Goal: Book appointment/travel/reservation

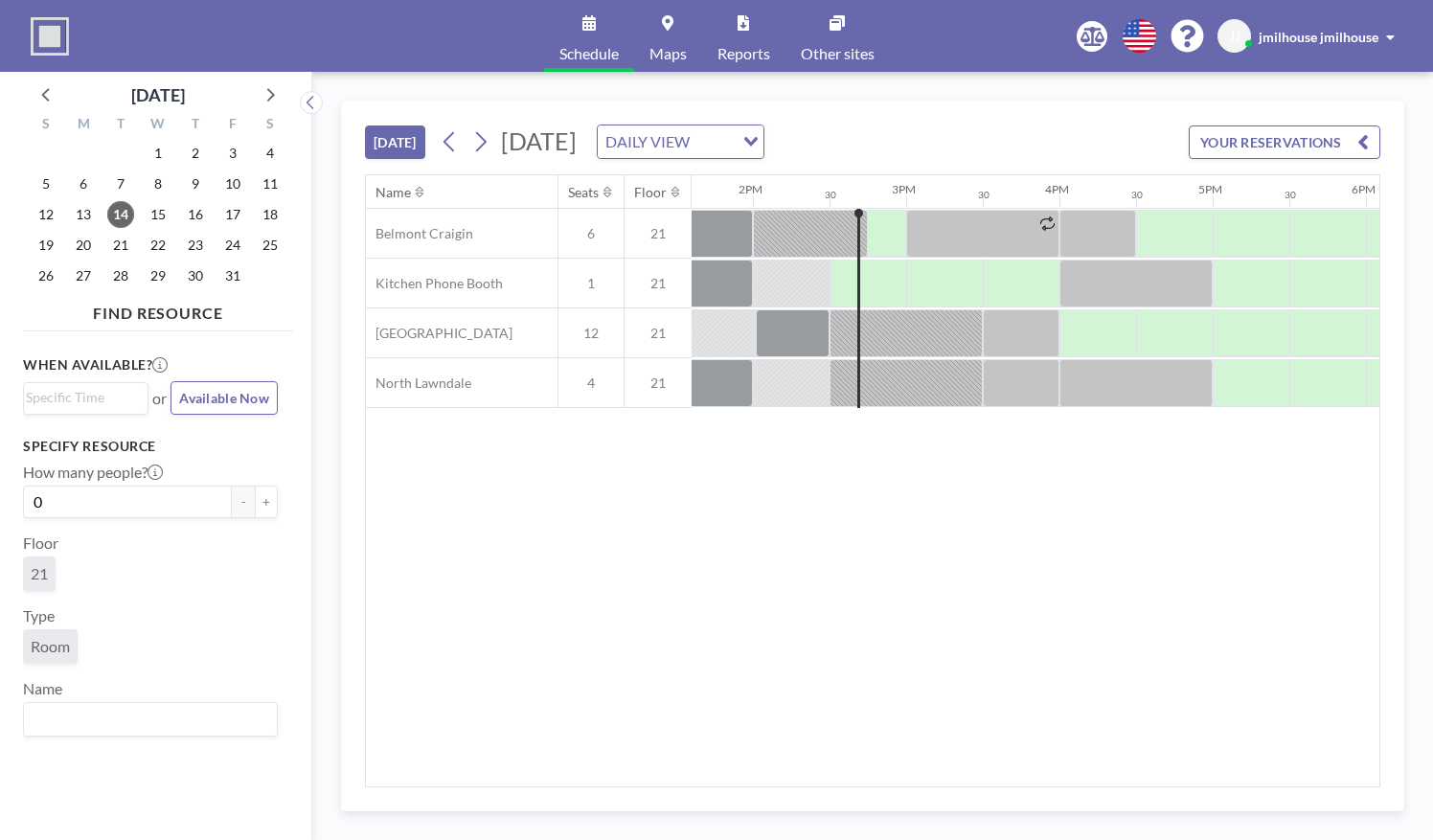
scroll to position [0, 2146]
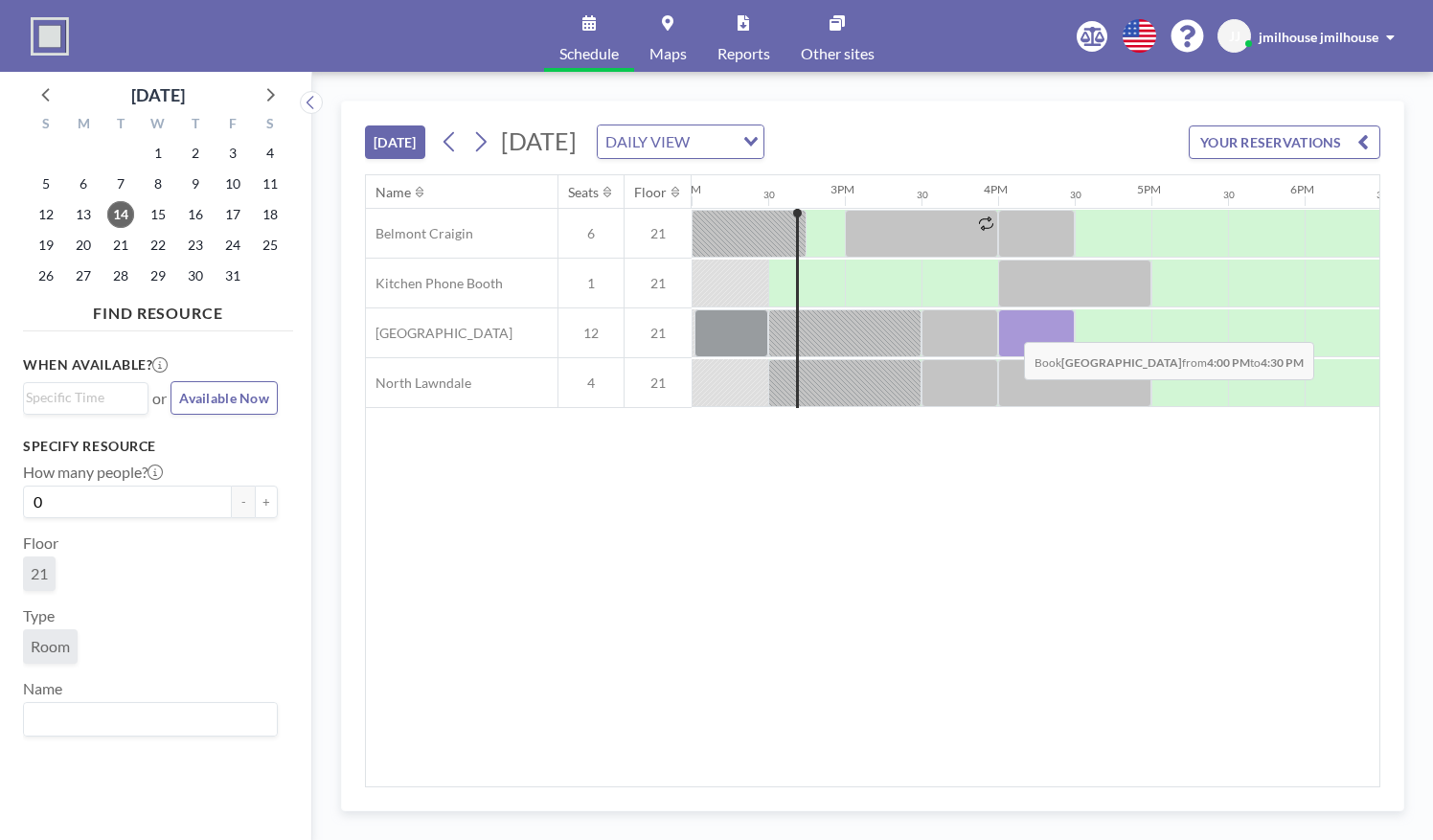
drag, startPoint x: 1002, startPoint y: 353, endPoint x: 1009, endPoint y: 326, distance: 27.9
click at [1009, 326] on div at bounding box center [1036, 333] width 76 height 48
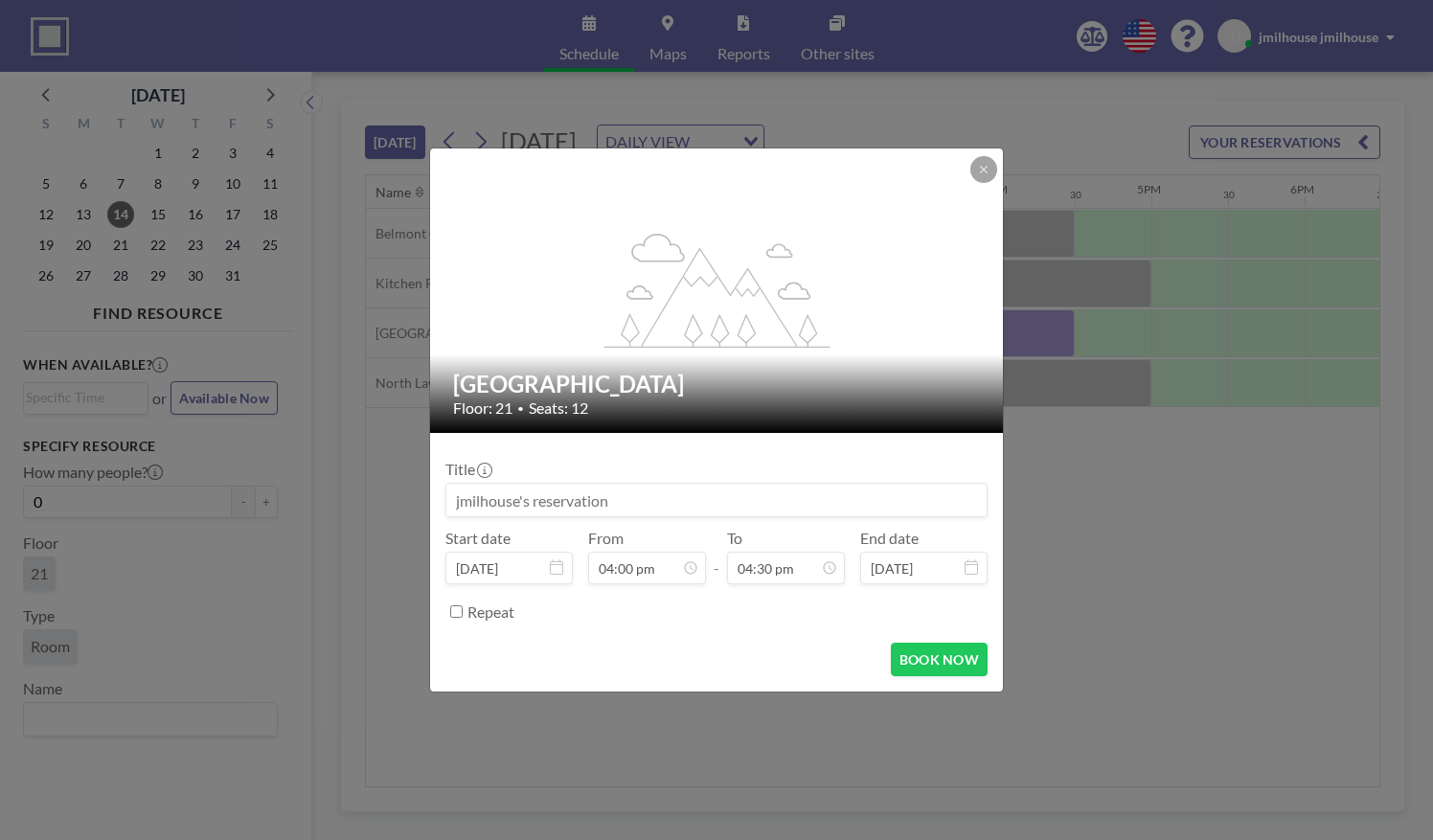
click at [649, 509] on input at bounding box center [717, 499] width 541 height 32
click at [605, 494] on input "student meetings" at bounding box center [717, 499] width 541 height 32
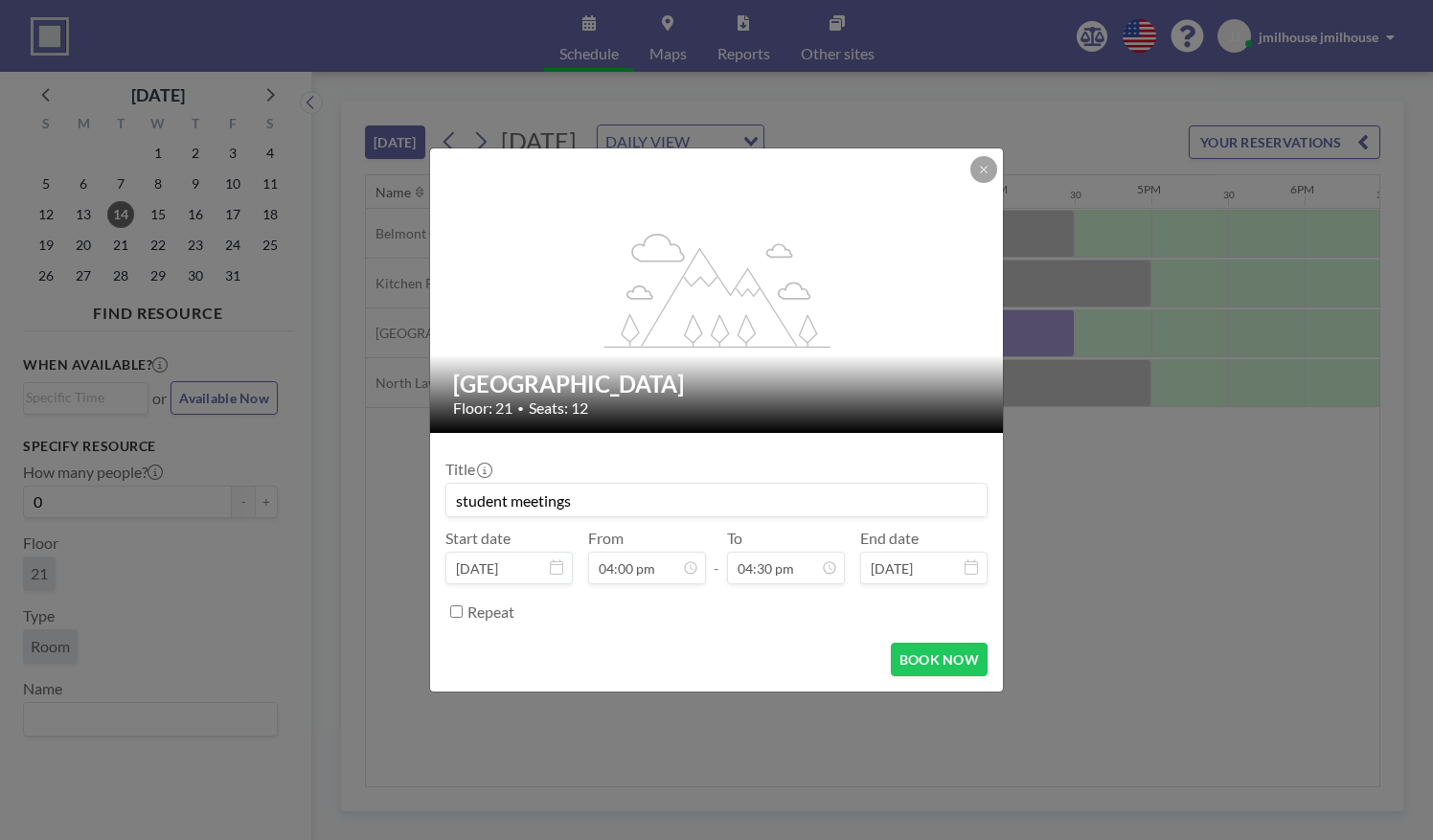
click at [605, 494] on input "student meetings" at bounding box center [717, 499] width 541 height 32
type input "s"
click at [900, 652] on button "BOOK NOW" at bounding box center [939, 659] width 97 height 33
type input "YMOC planning"
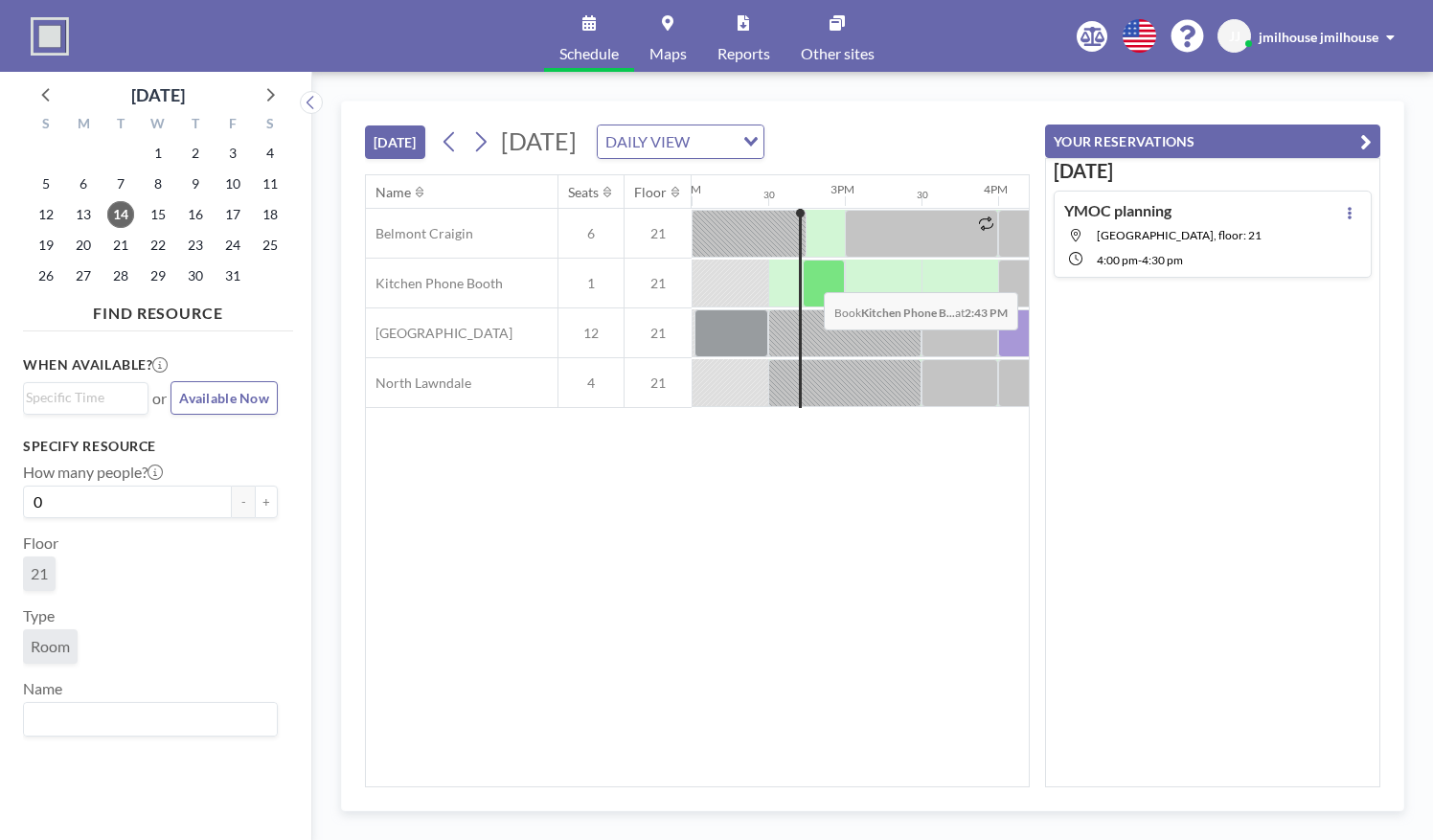
scroll to position [0, 2372]
